Goal: Task Accomplishment & Management: Use online tool/utility

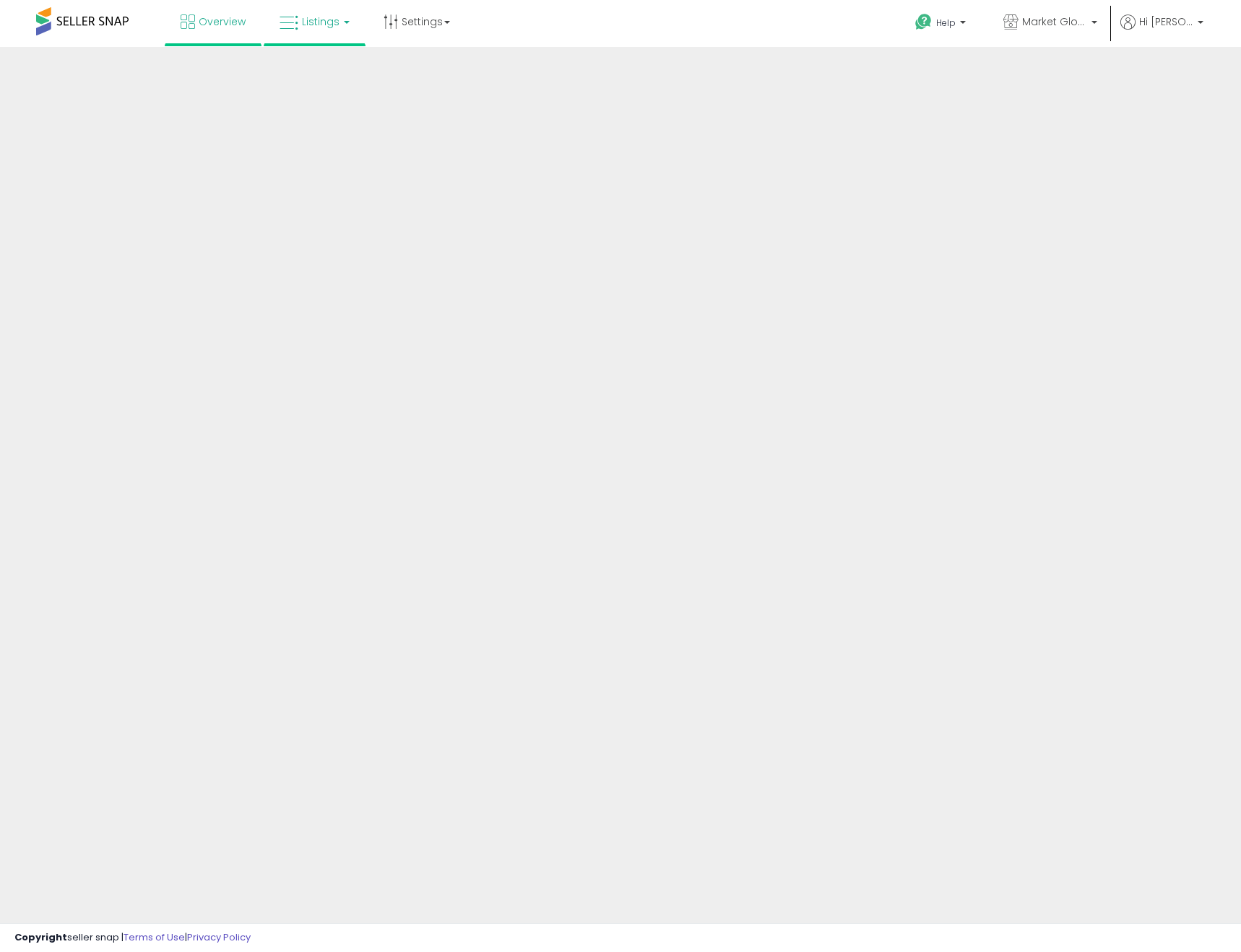
click at [311, 13] on link "Listings" at bounding box center [315, 22] width 92 height 44
click at [319, 66] on icon at bounding box center [325, 71] width 63 height 19
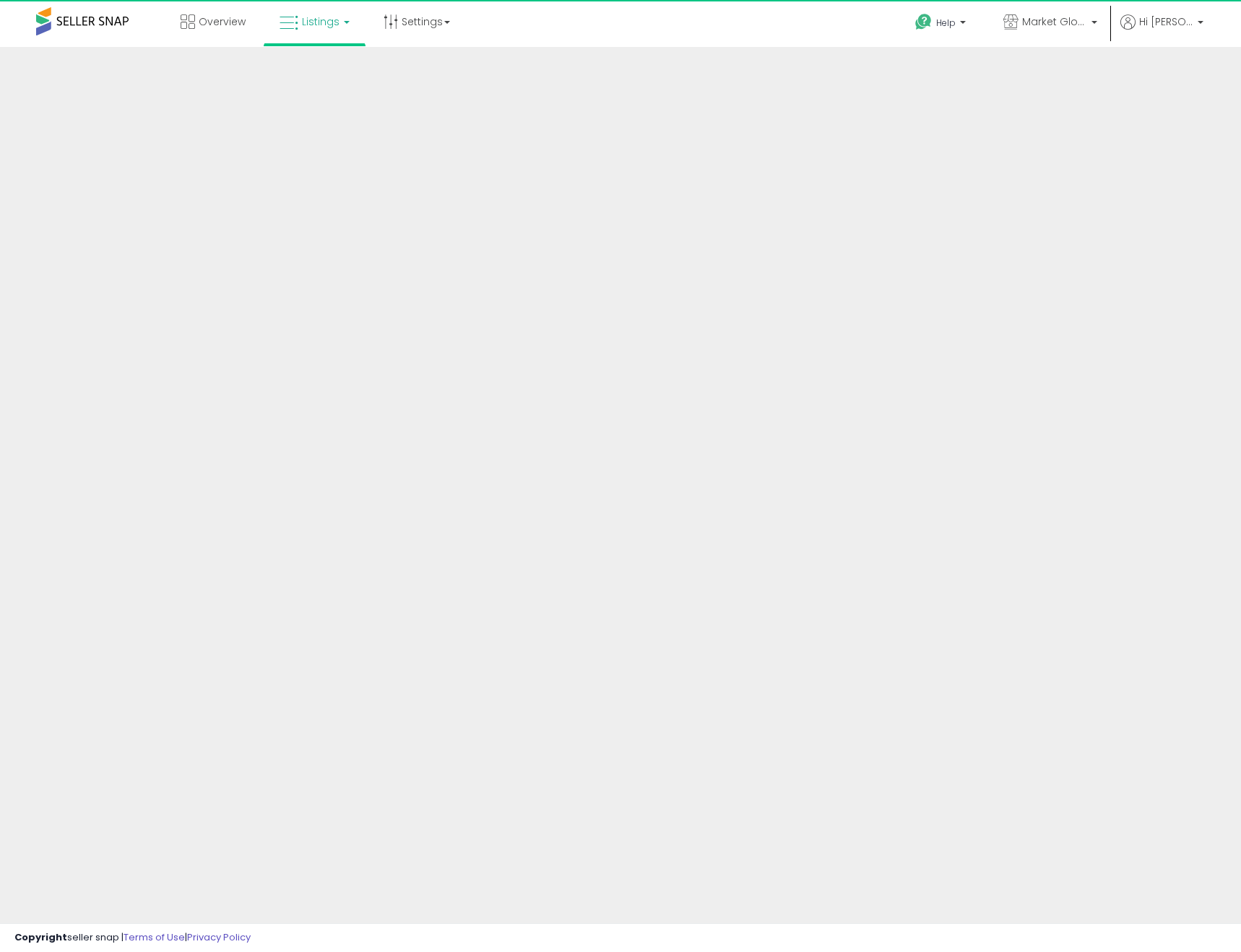
click at [338, 26] on link "Listings" at bounding box center [315, 22] width 92 height 44
click at [316, 64] on icon at bounding box center [325, 71] width 63 height 19
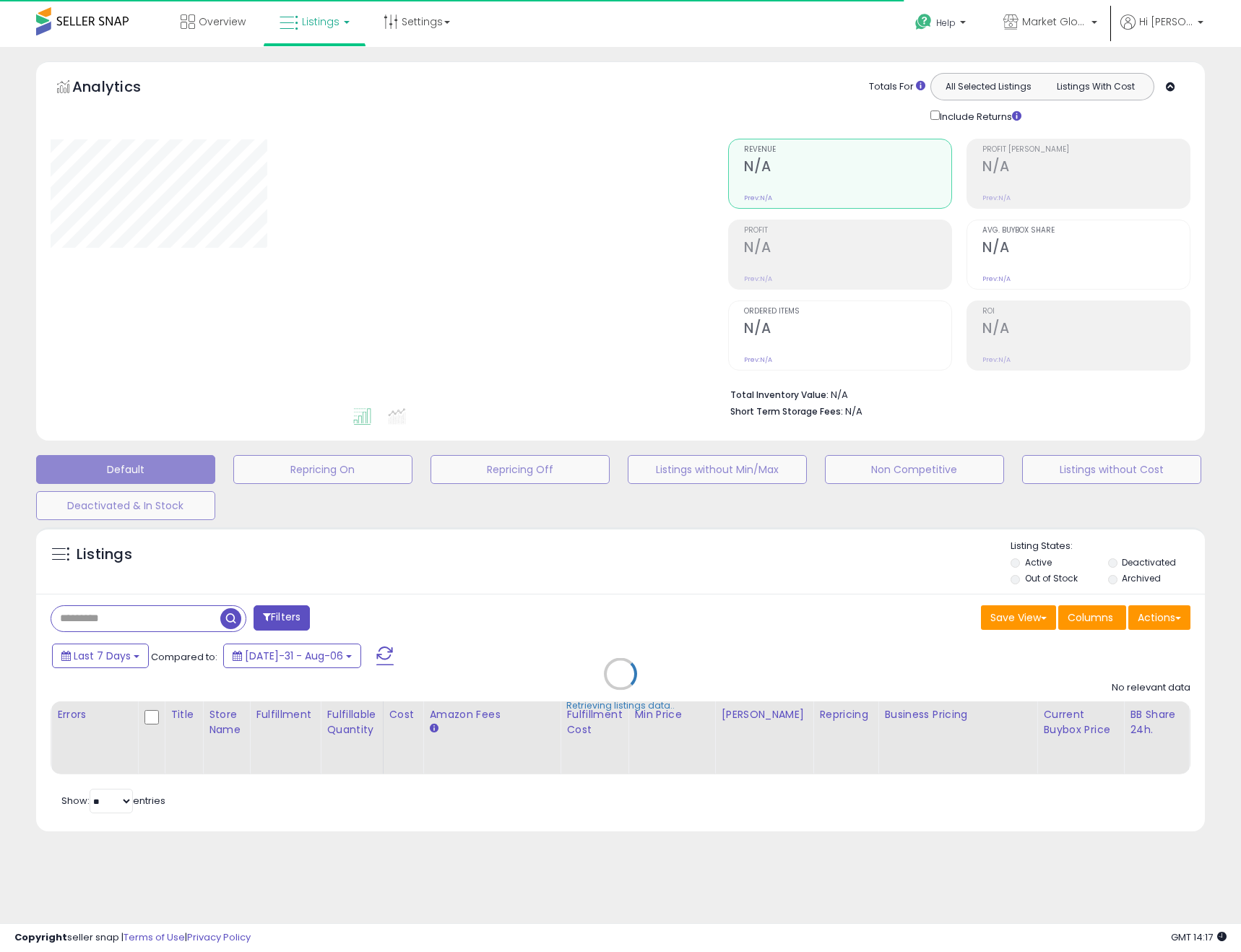
click at [1189, 621] on div "Retrieving listings data.." at bounding box center [620, 684] width 1190 height 329
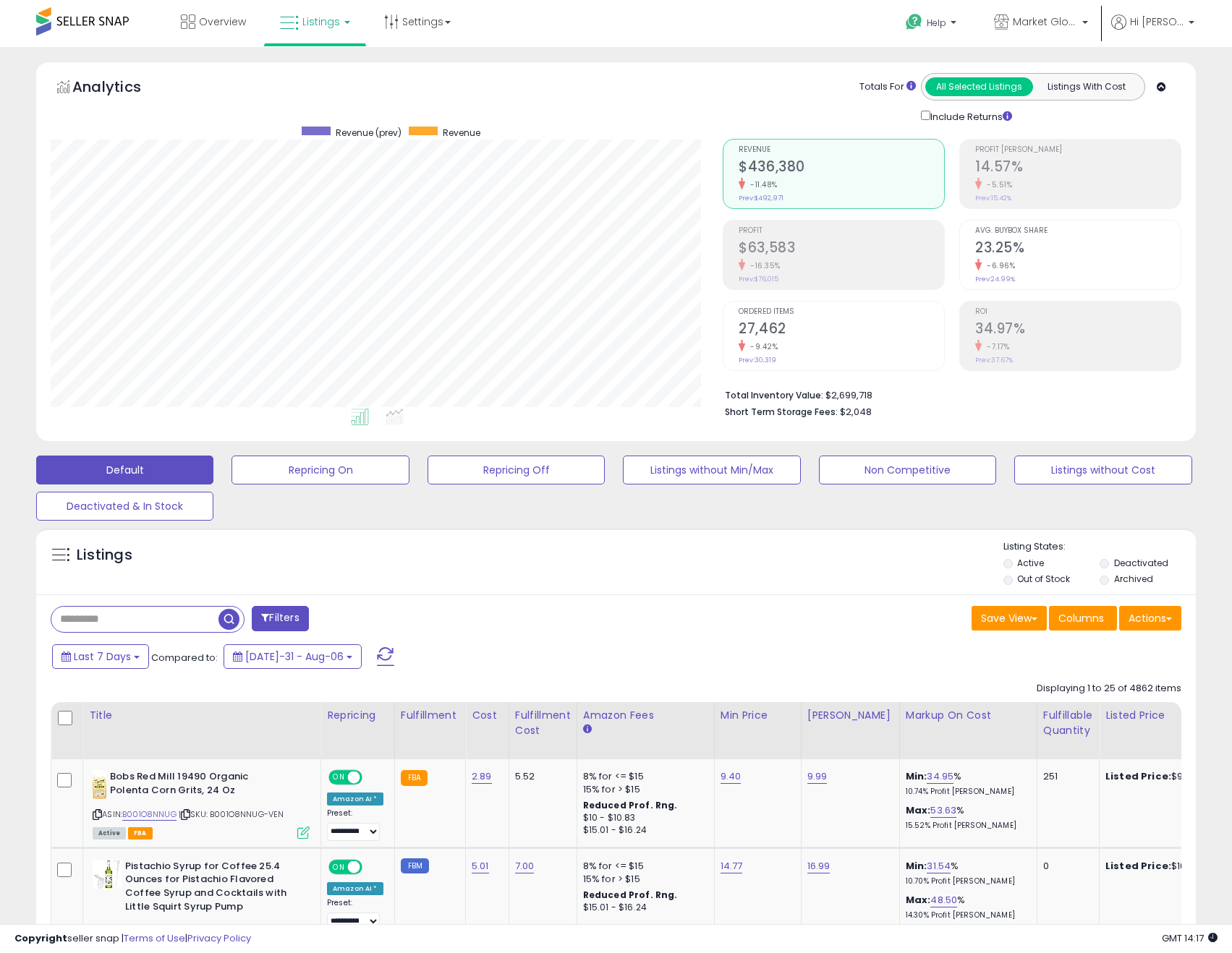
scroll to position [297, 673]
click at [1174, 618] on div "Save View Save As New View Update Current View Columns Actions Import Import Wa…" at bounding box center [904, 620] width 576 height 28
click at [1168, 613] on button "Actions" at bounding box center [1150, 618] width 62 height 25
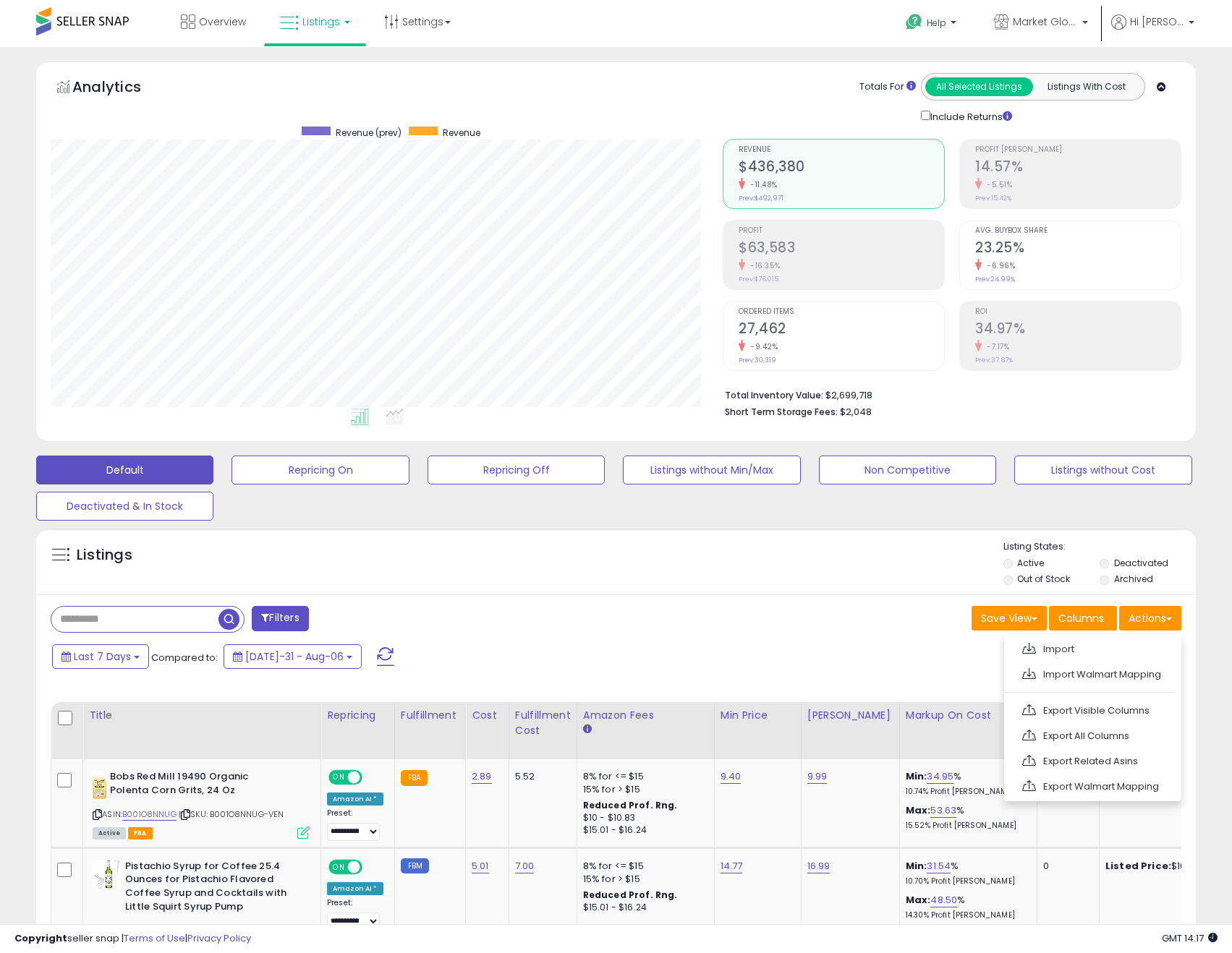
click at [822, 613] on div "Save View Save As New View Update Current View Columns Actions Import Import Wa…" at bounding box center [904, 620] width 576 height 28
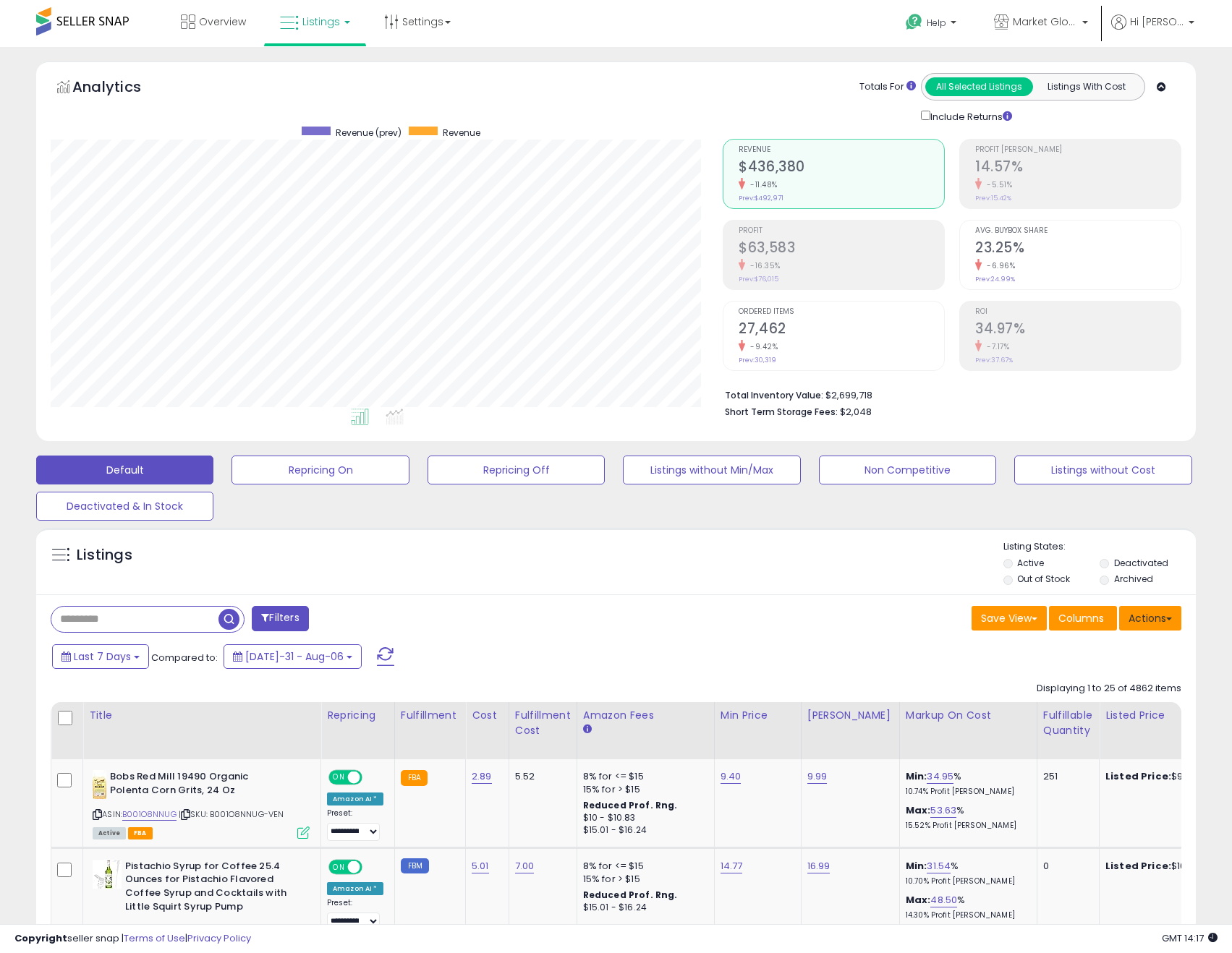
click at [1142, 627] on button "Actions" at bounding box center [1150, 618] width 62 height 25
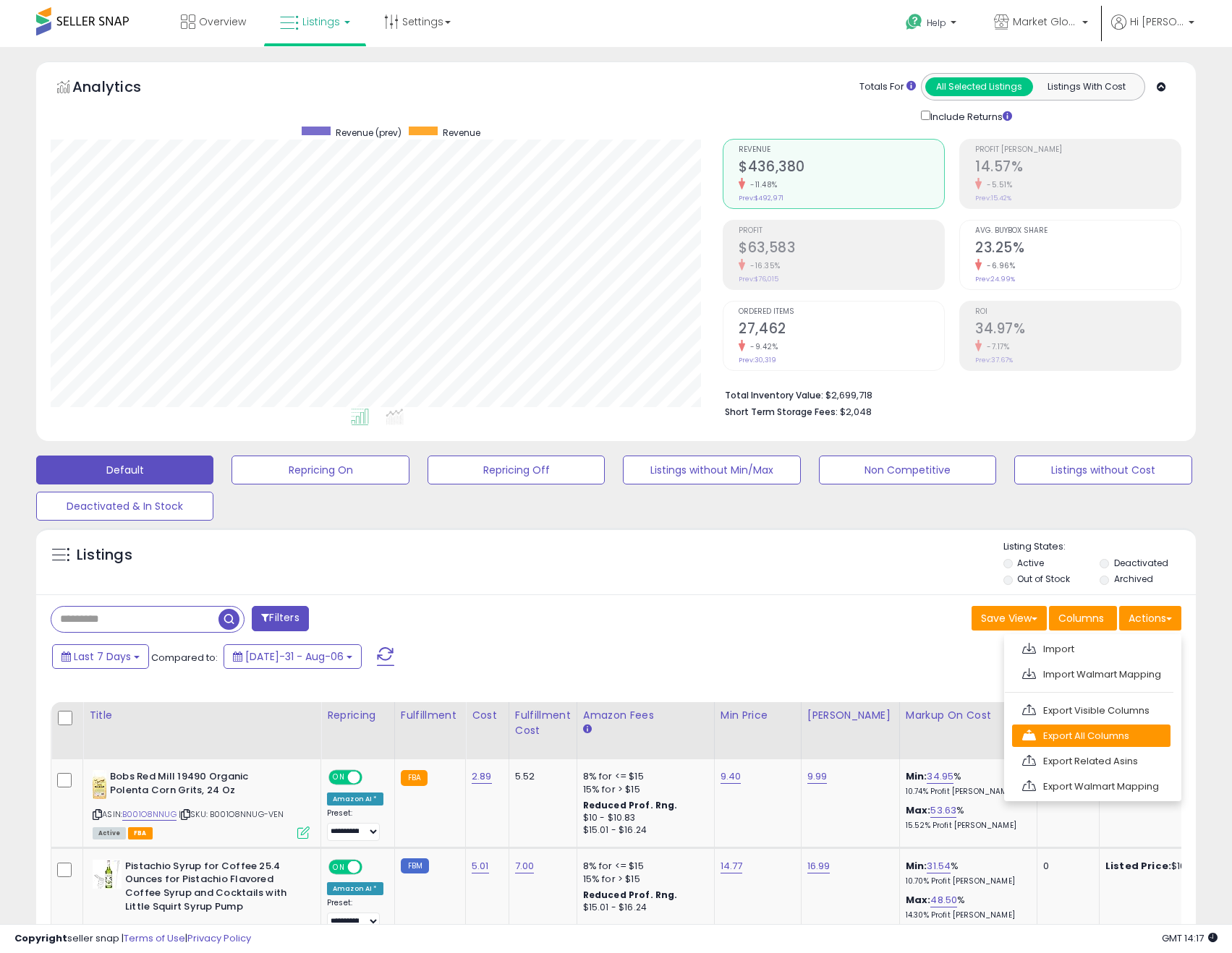
click at [1132, 733] on link "Export All Columns" at bounding box center [1090, 736] width 158 height 23
